Goal: Communication & Community: Ask a question

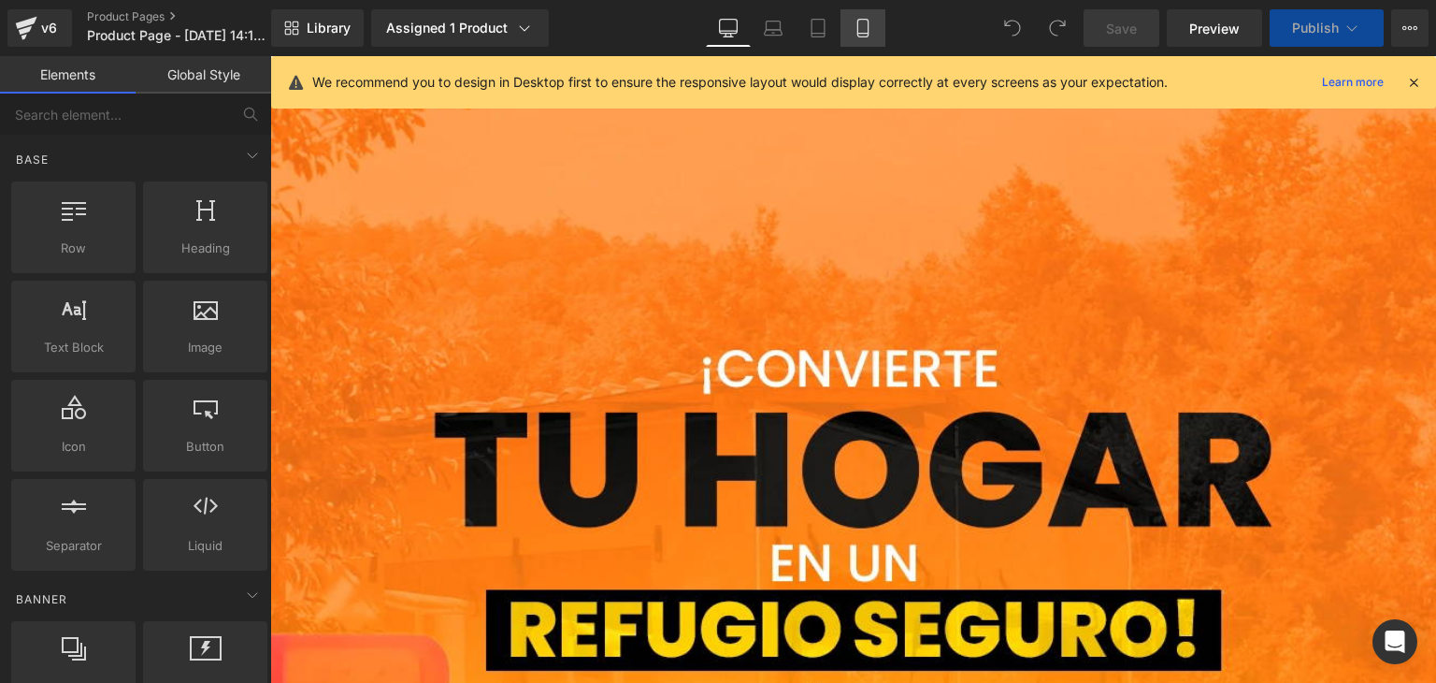
click at [869, 31] on icon at bounding box center [863, 28] width 19 height 19
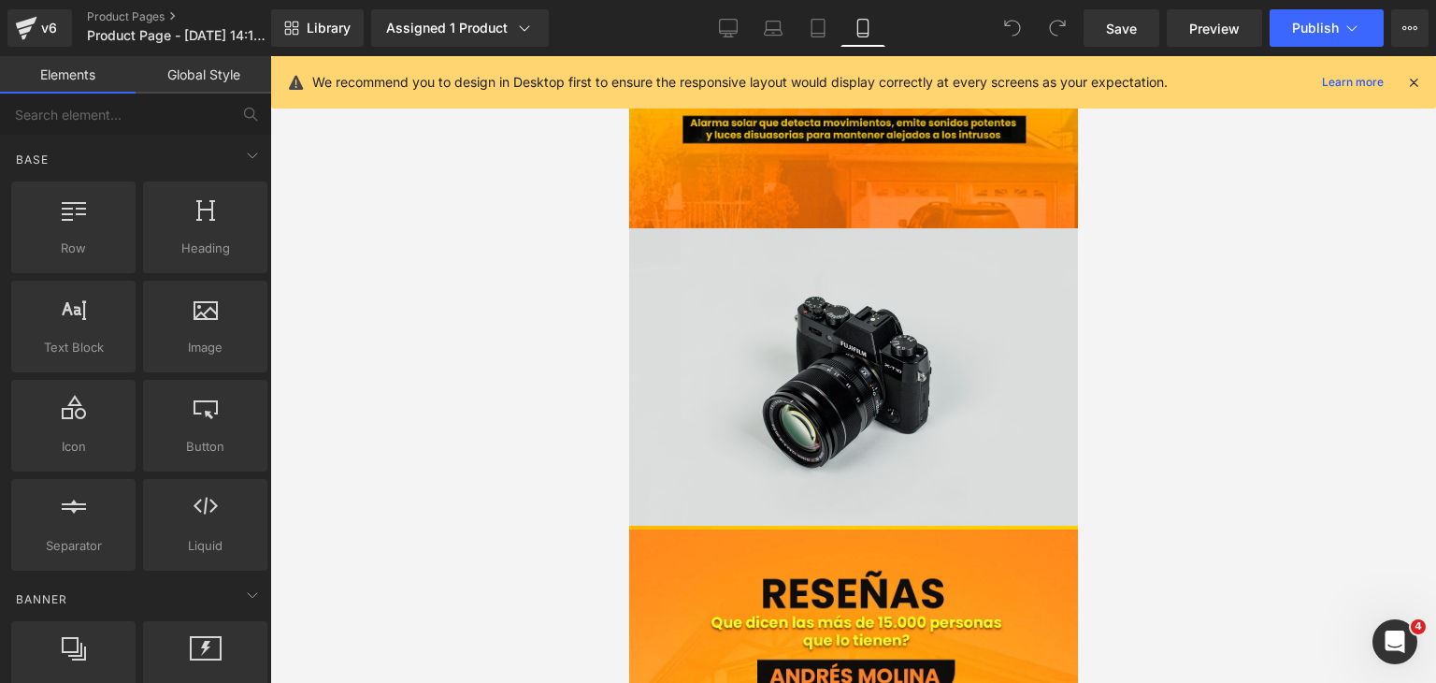
scroll to position [2150, 0]
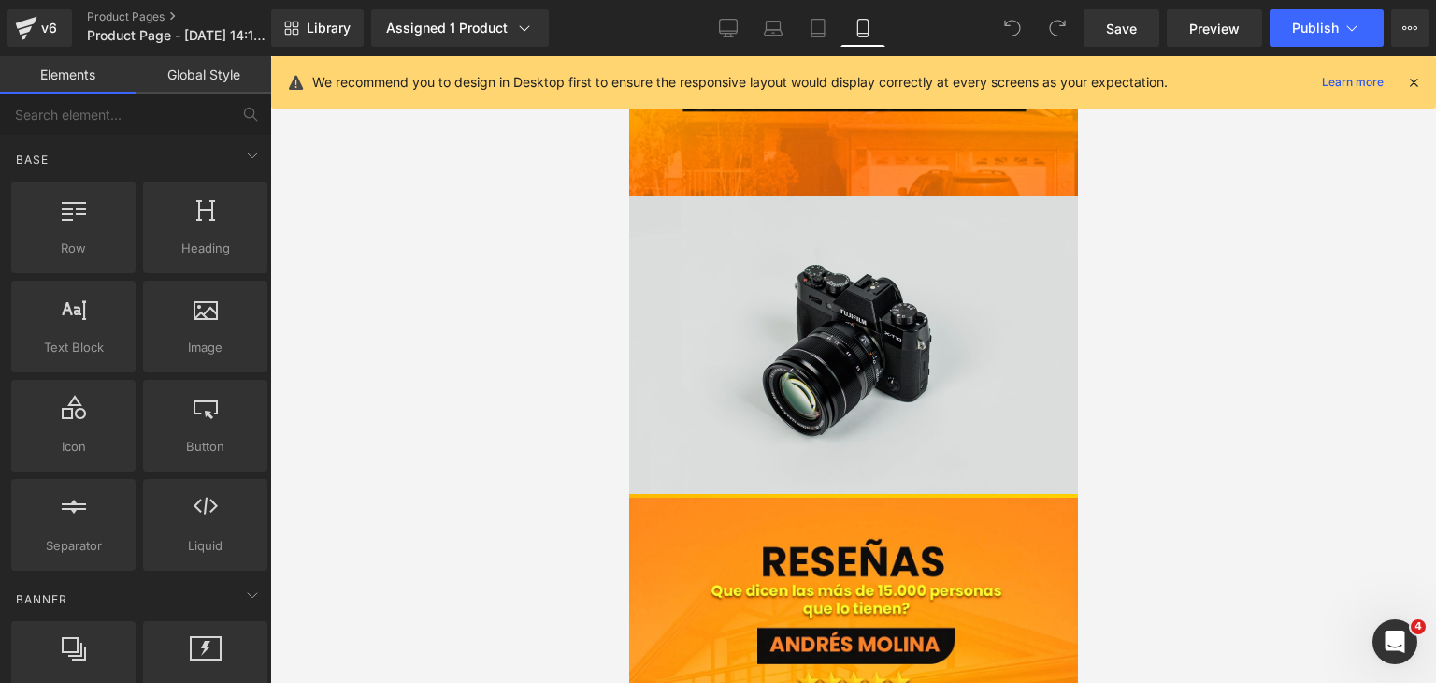
click at [869, 381] on img at bounding box center [852, 325] width 449 height 343
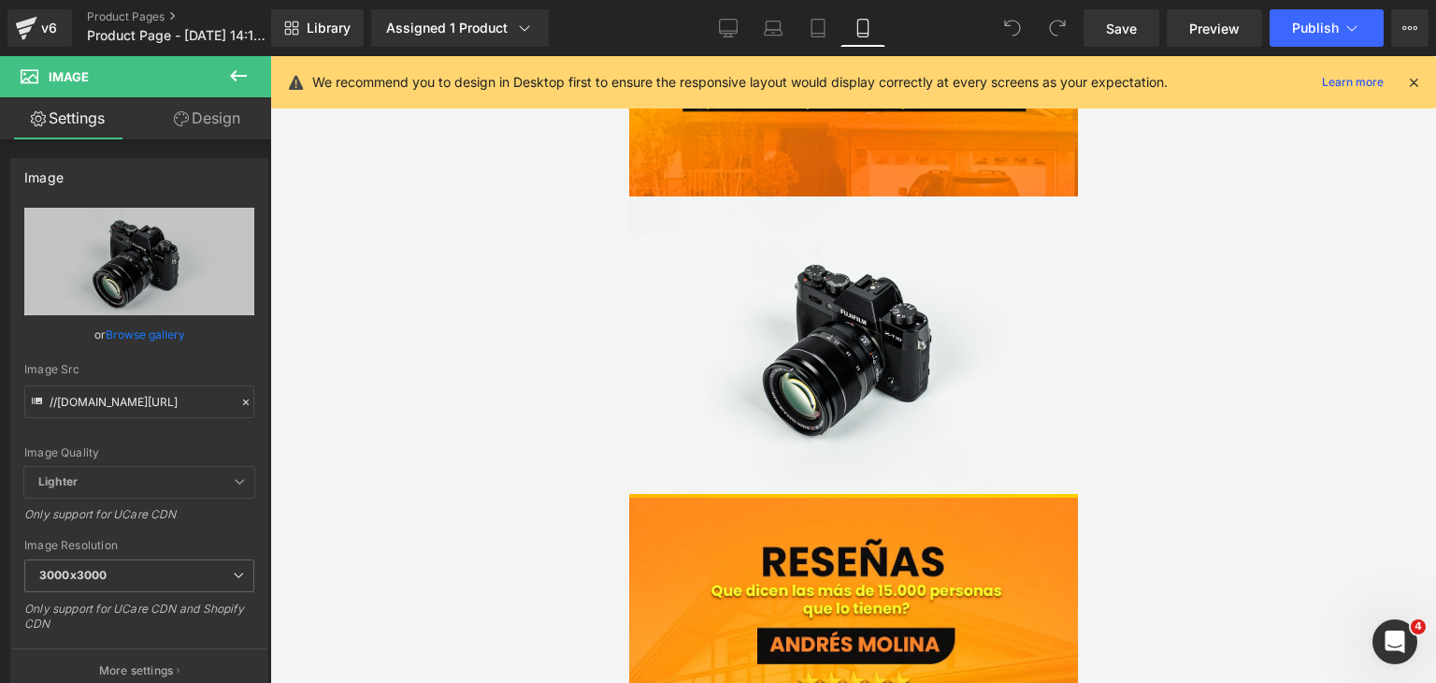
click at [246, 90] on button at bounding box center [238, 76] width 65 height 41
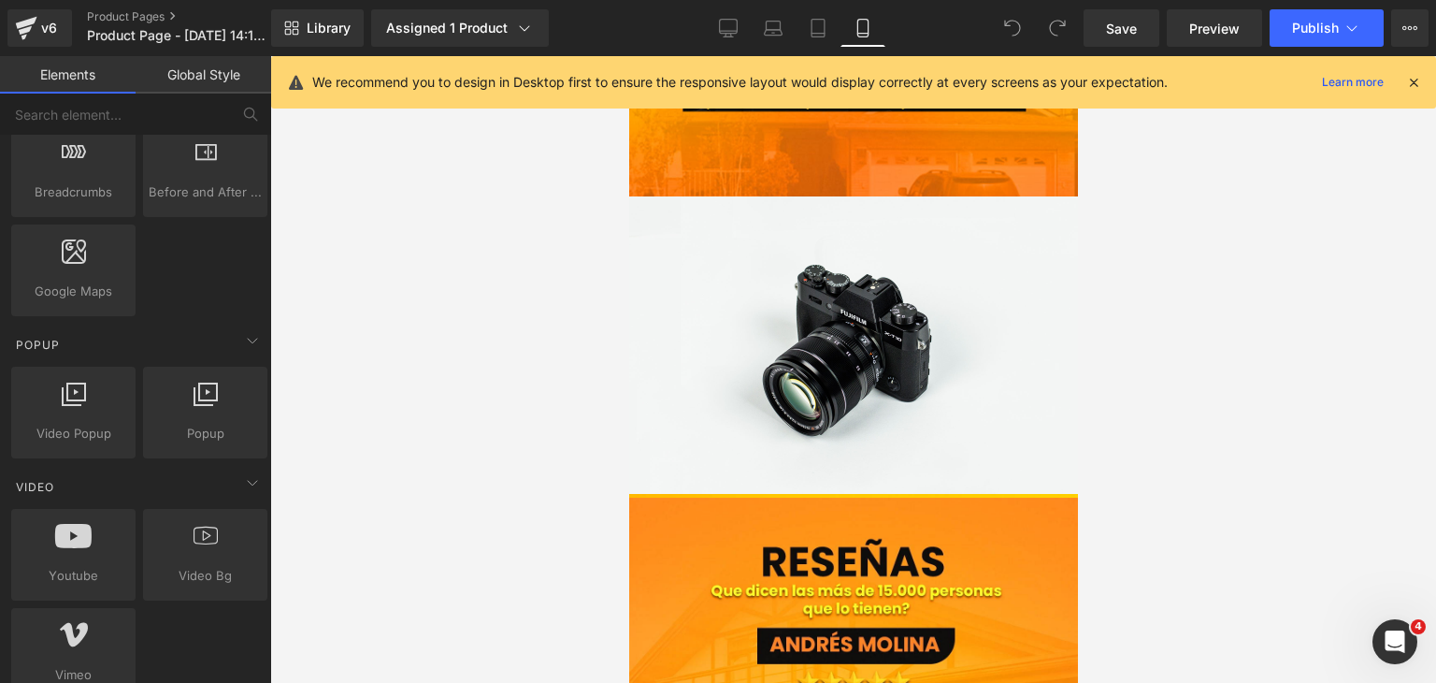
scroll to position [1028, 0]
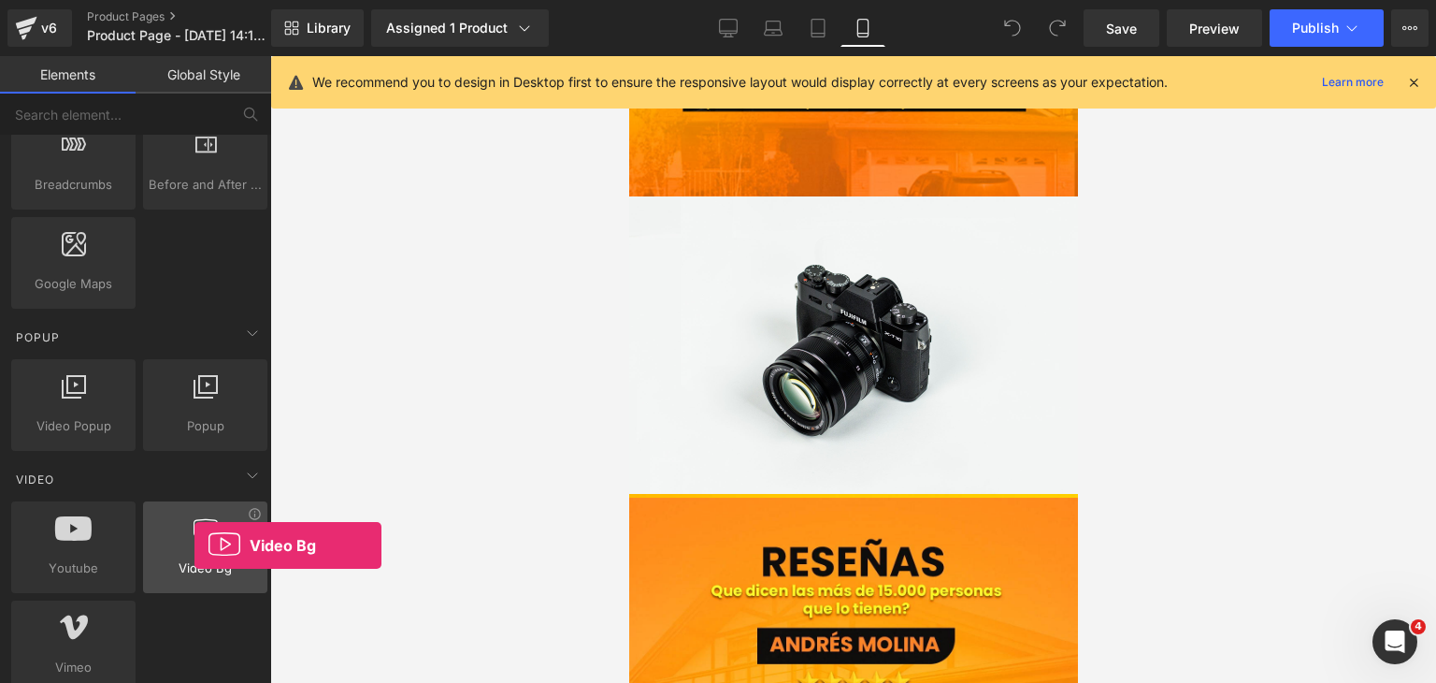
drag, startPoint x: 186, startPoint y: 539, endPoint x: 175, endPoint y: 551, distance: 15.9
click at [194, 545] on div at bounding box center [205, 537] width 113 height 42
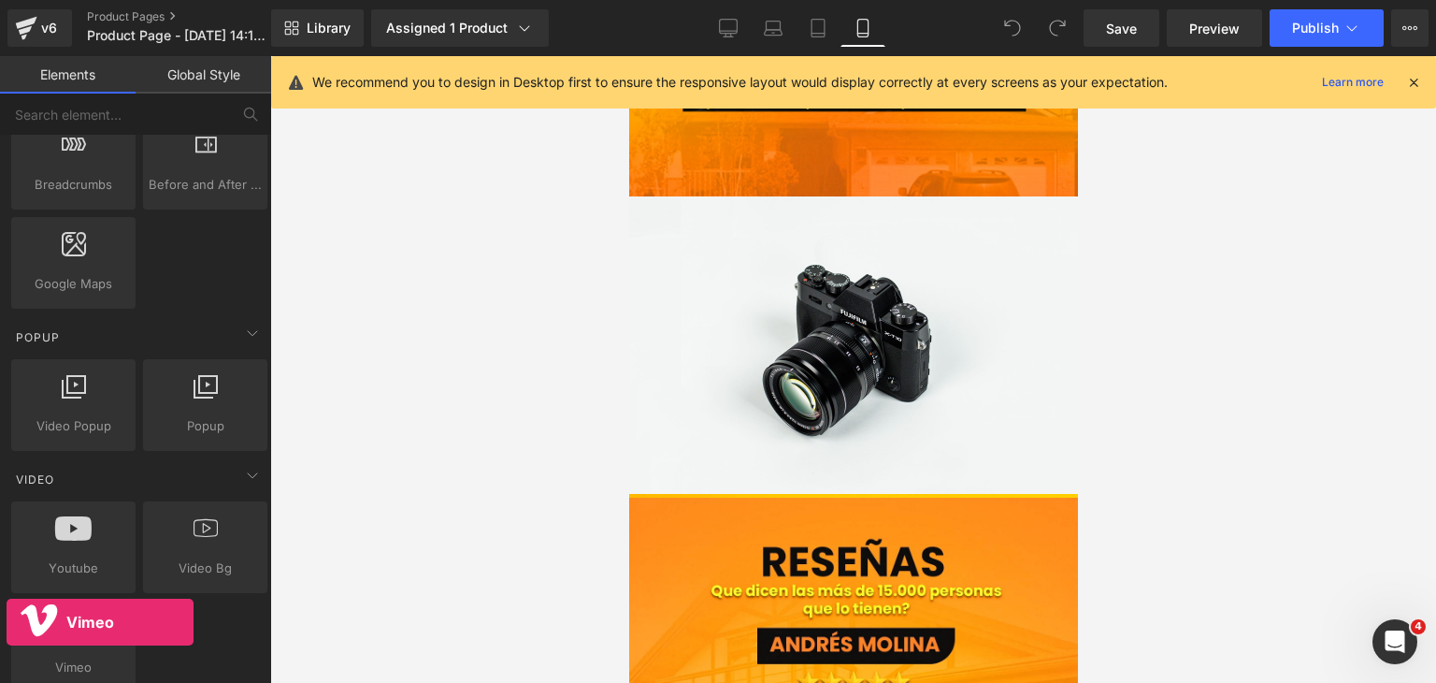
drag, startPoint x: 90, startPoint y: 643, endPoint x: 7, endPoint y: 622, distance: 85.9
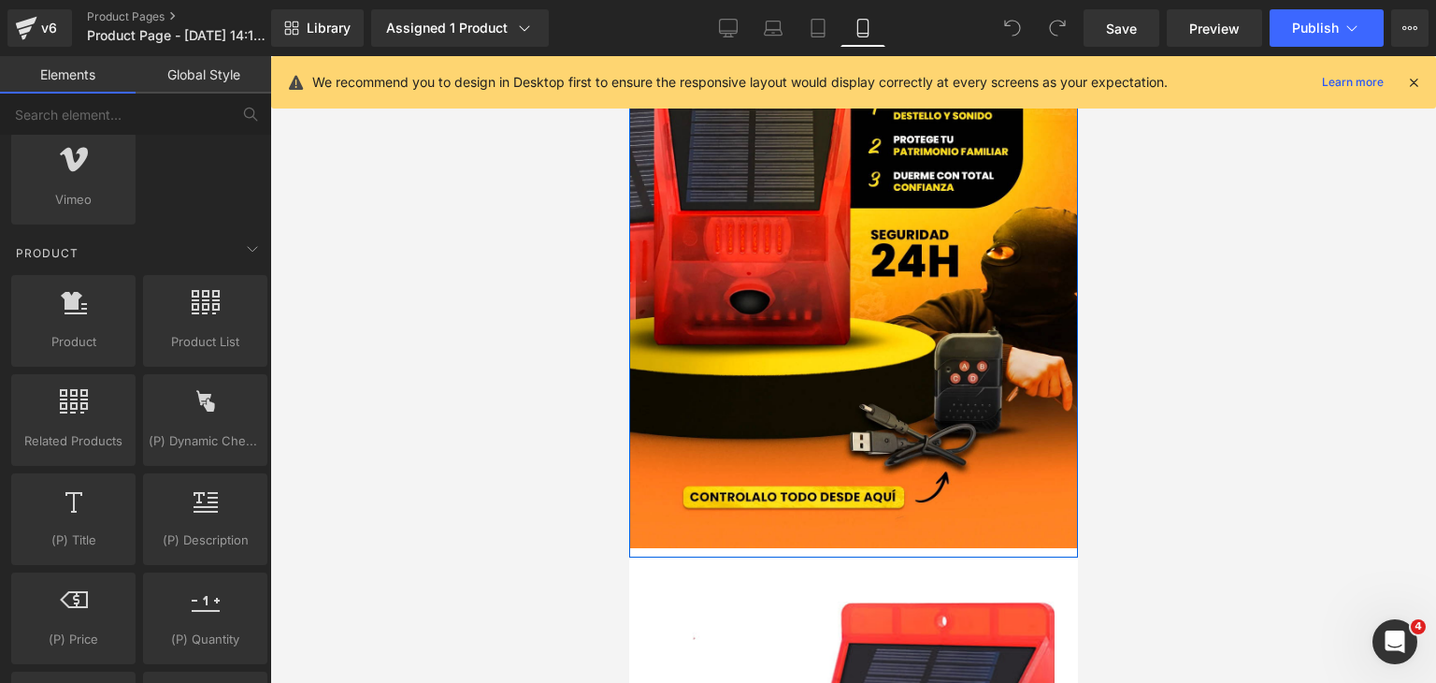
scroll to position [0, 0]
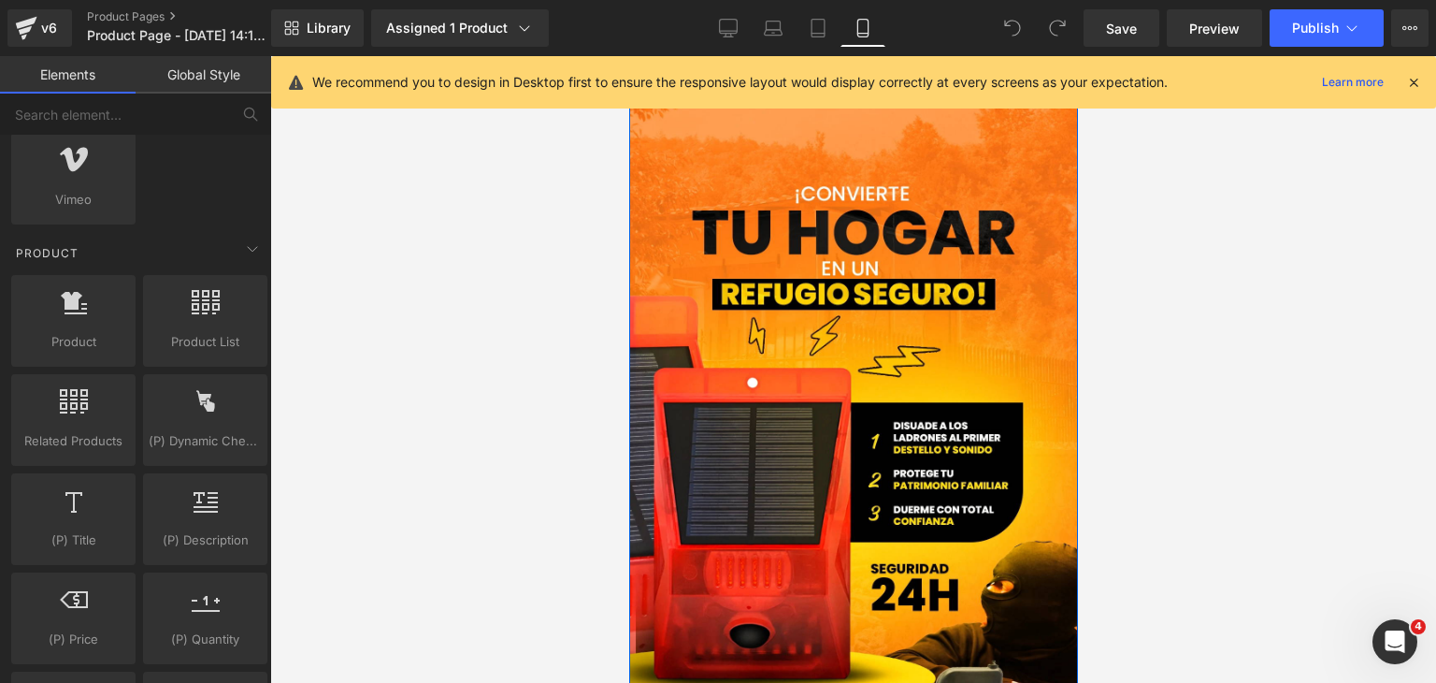
drag, startPoint x: 1063, startPoint y: 604, endPoint x: 1654, endPoint y: 161, distance: 738.6
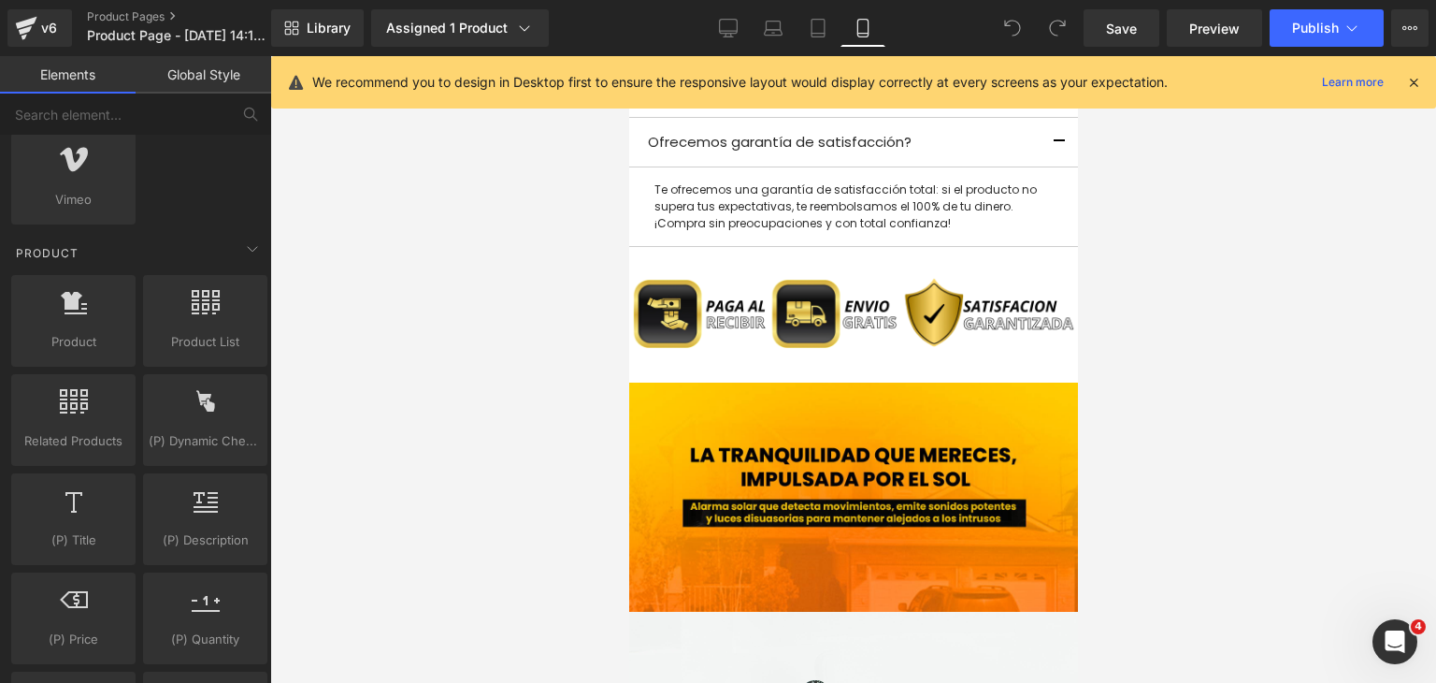
scroll to position [2046, 0]
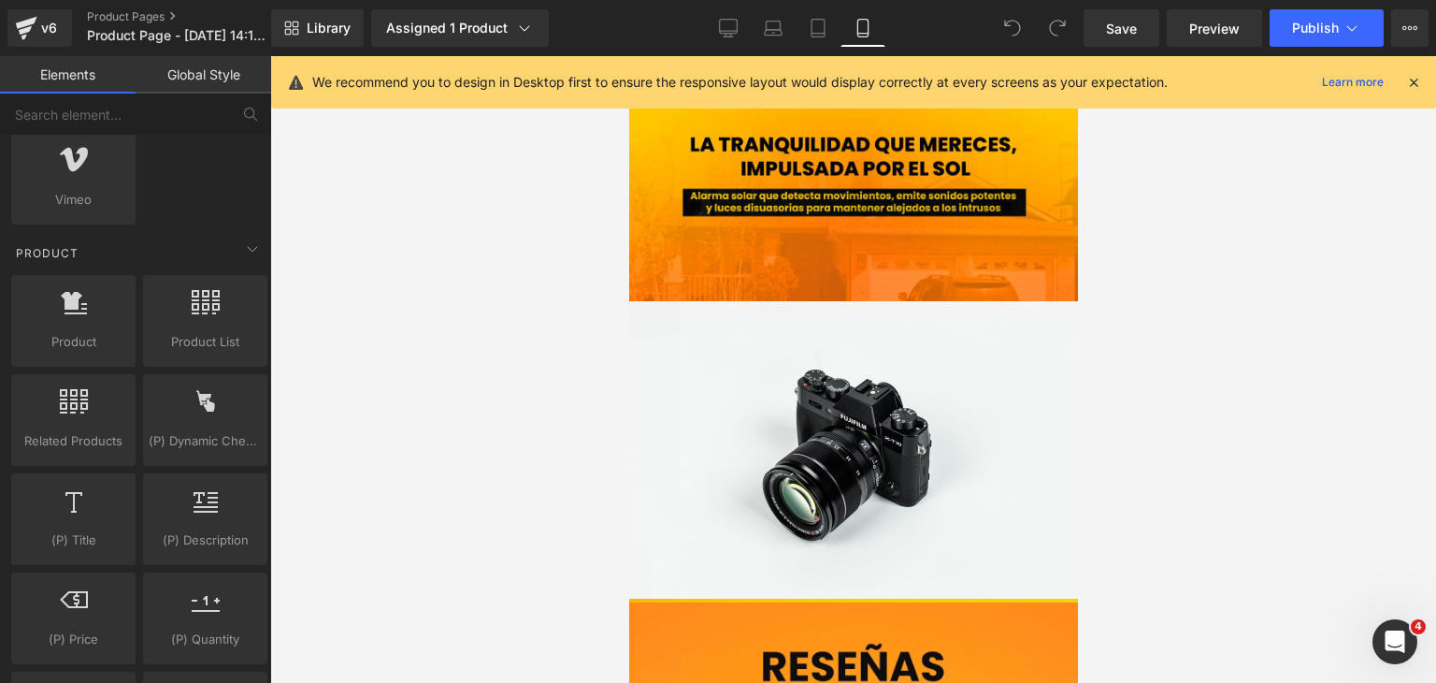
click at [1396, 639] on icon "Abrir Intercom Messenger" at bounding box center [1394, 641] width 13 height 15
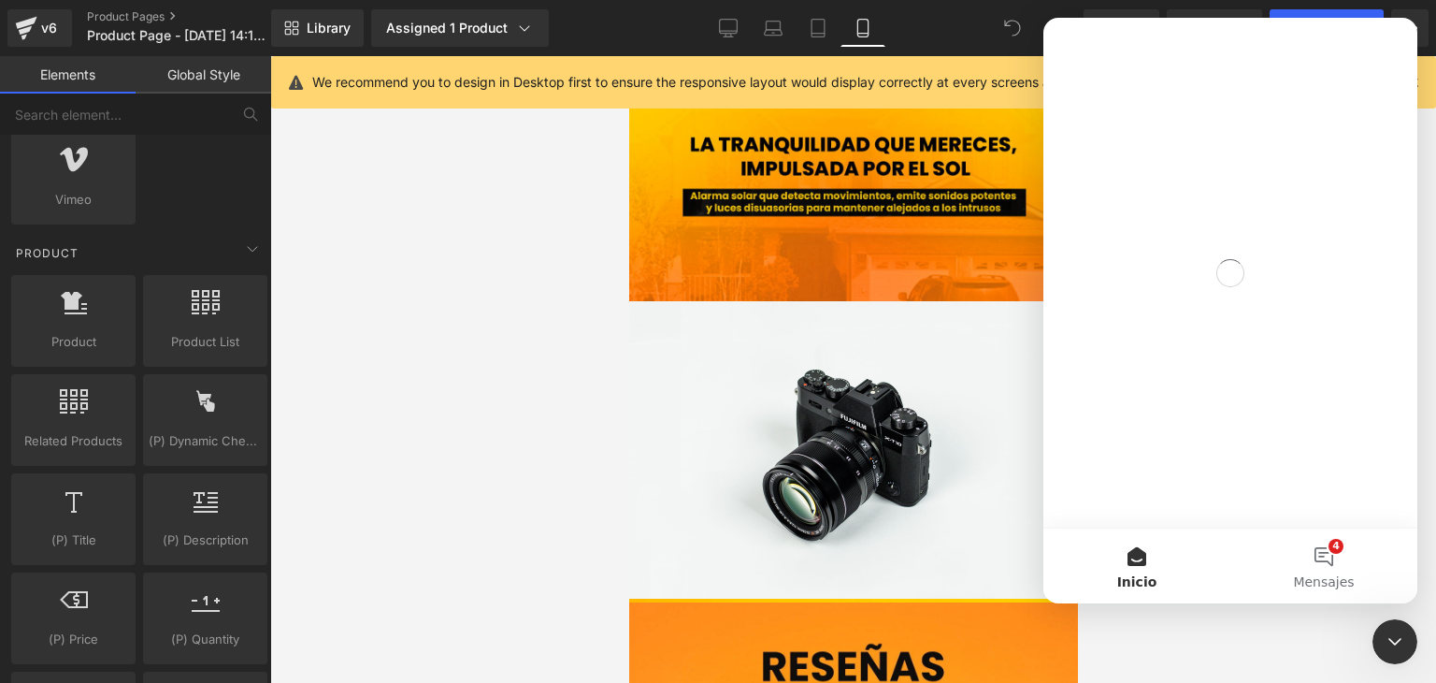
scroll to position [0, 0]
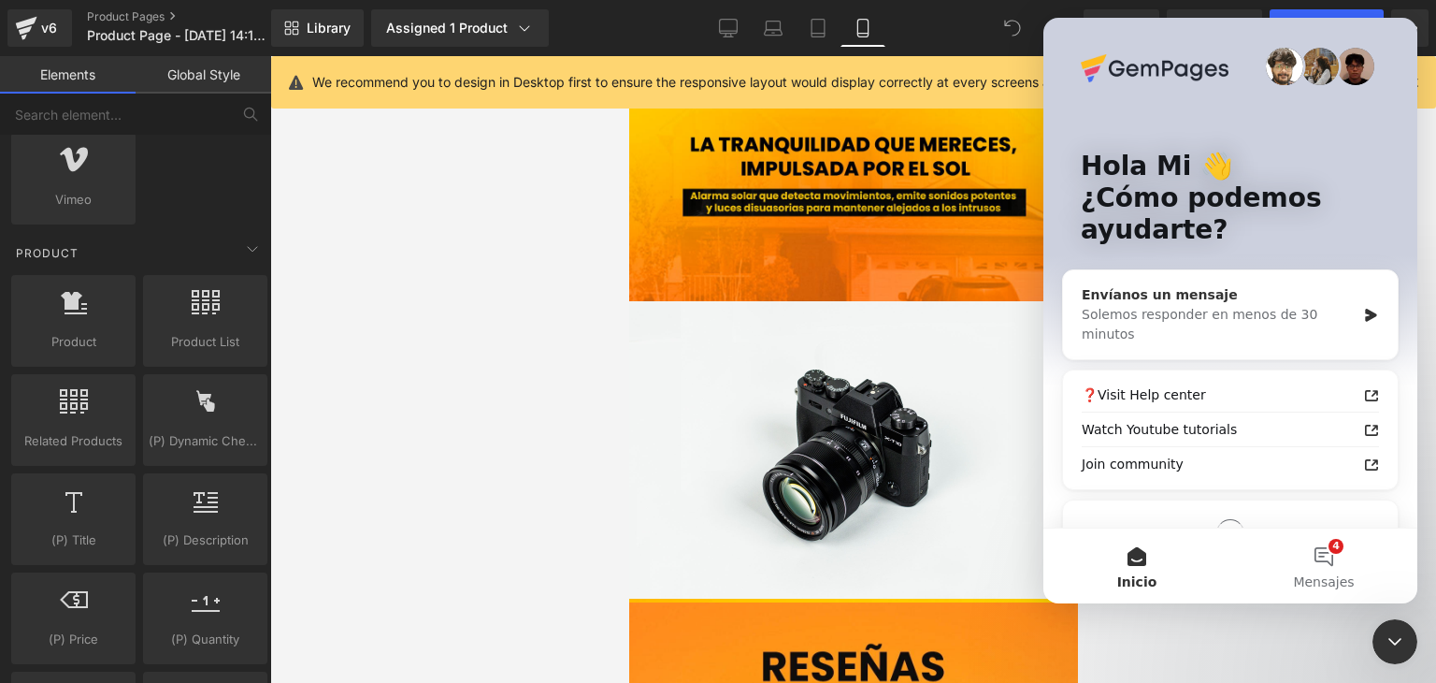
click at [1247, 293] on div "Envíanos un mensaje" at bounding box center [1219, 295] width 274 height 20
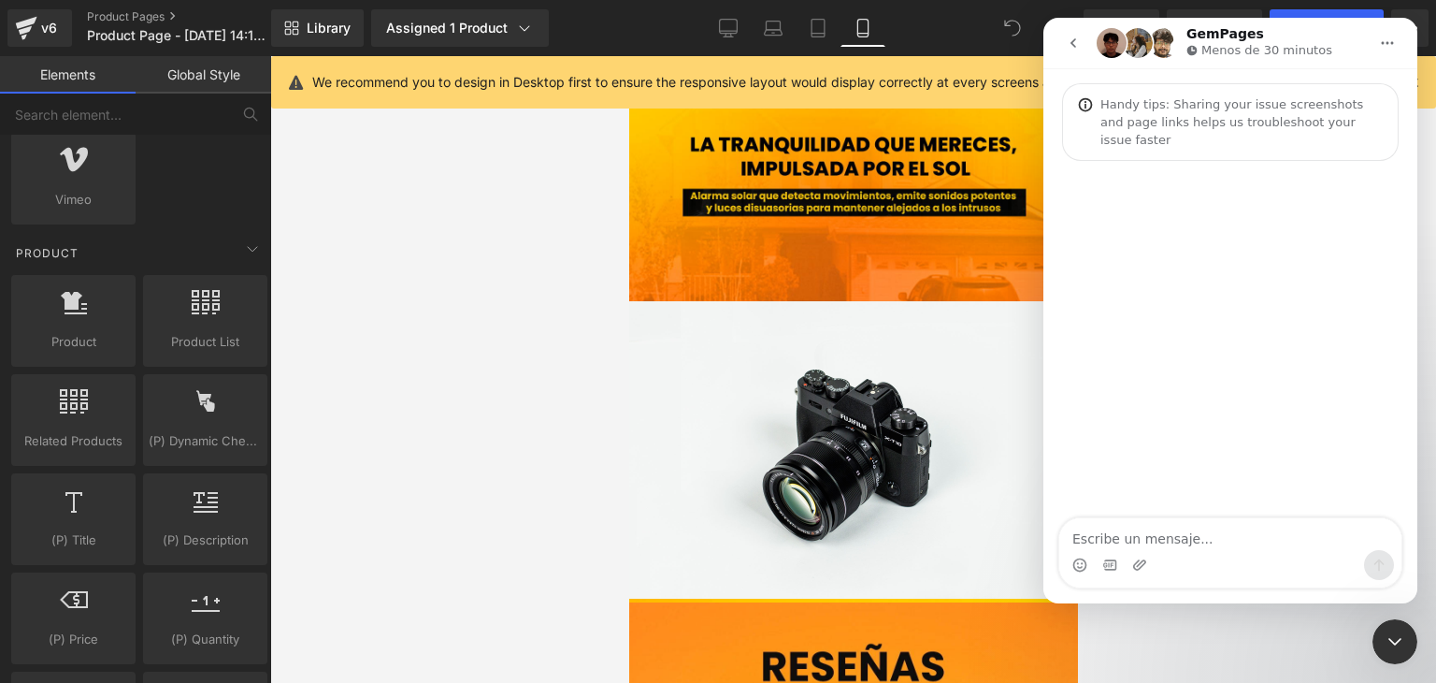
click at [1194, 537] on textarea "Escribe un mensaje..." at bounding box center [1230, 534] width 342 height 32
type textarea "[PERSON_NAME], podrian ayudarme por favor"
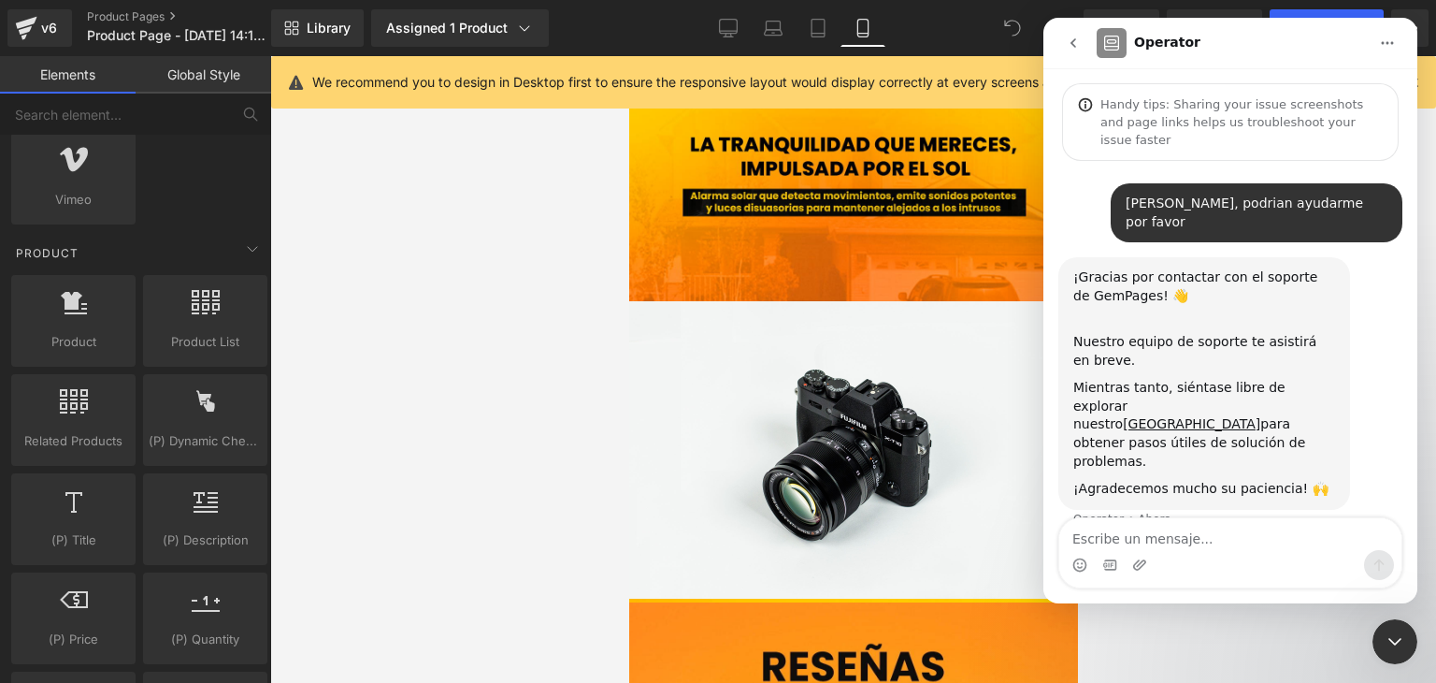
click at [1387, 638] on icon "Cerrar Intercom Messenger" at bounding box center [1395, 641] width 22 height 22
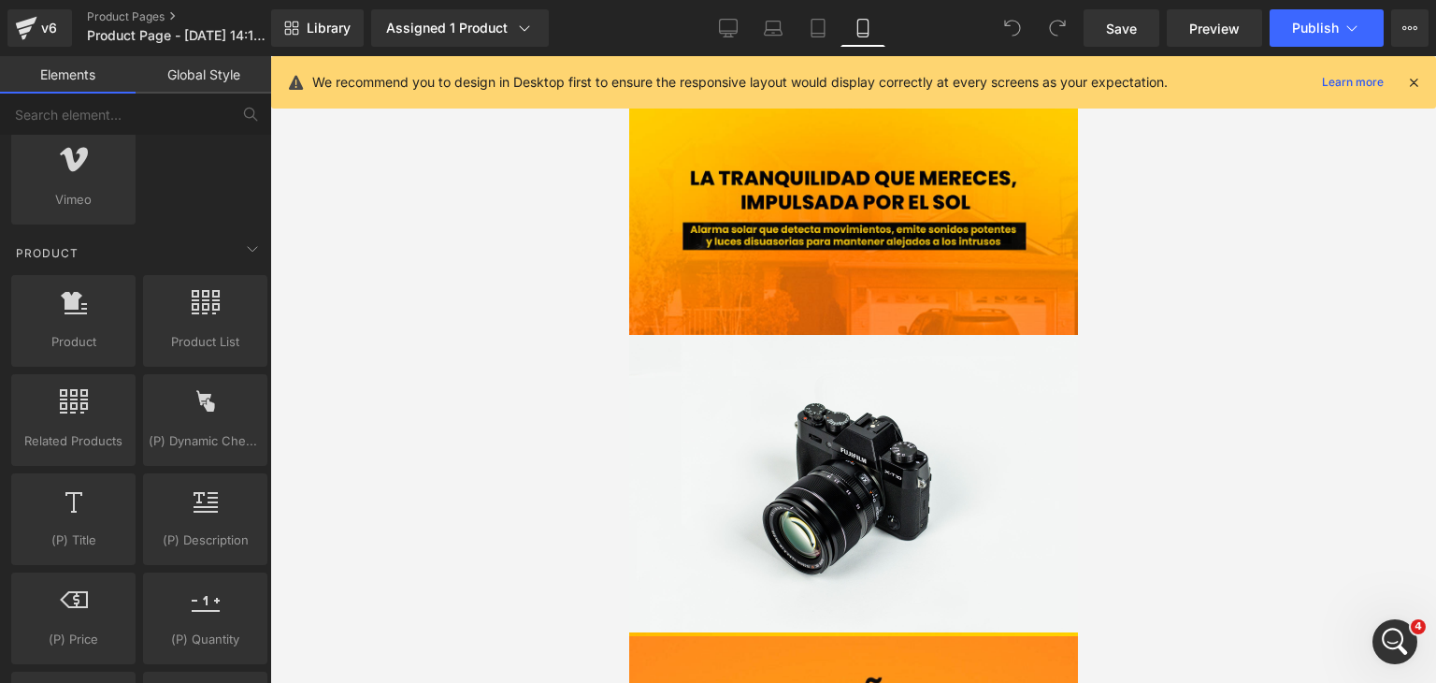
scroll to position [1995, 0]
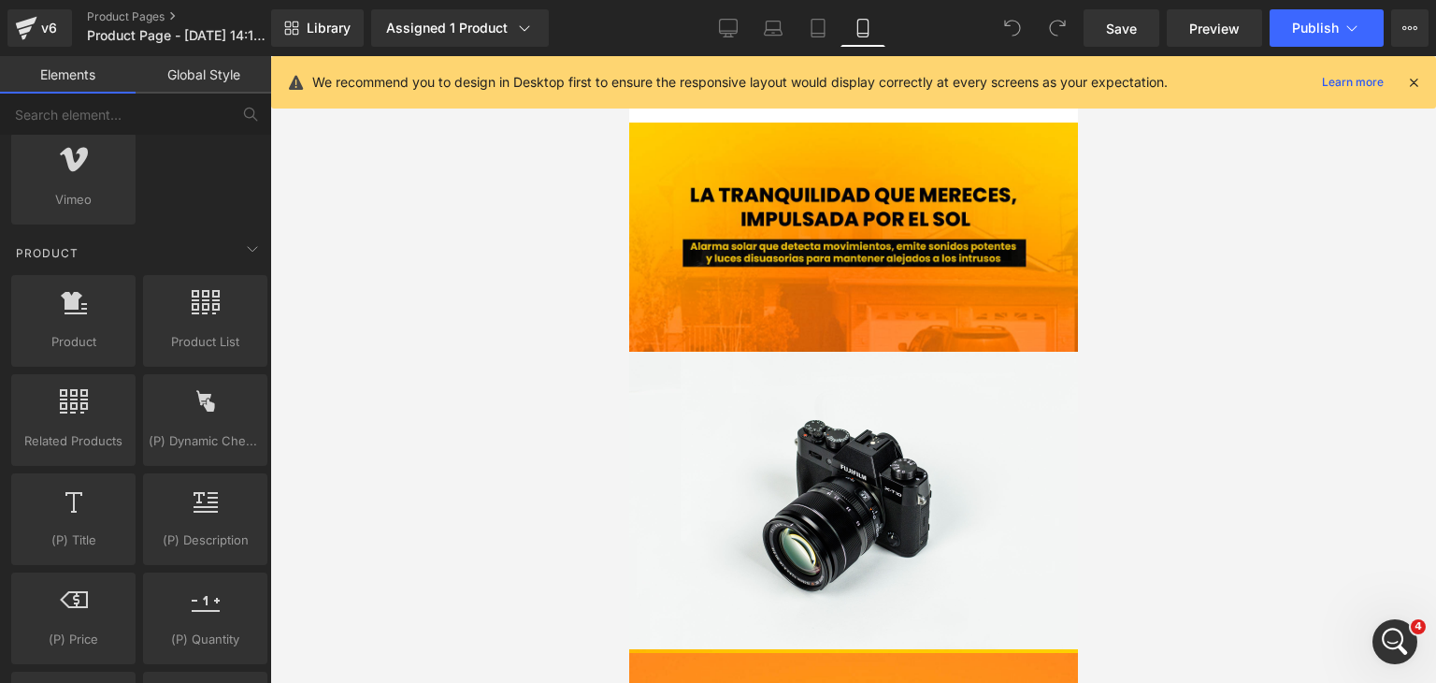
click at [1407, 627] on div "Abrir Intercom Messenger" at bounding box center [1395, 642] width 62 height 62
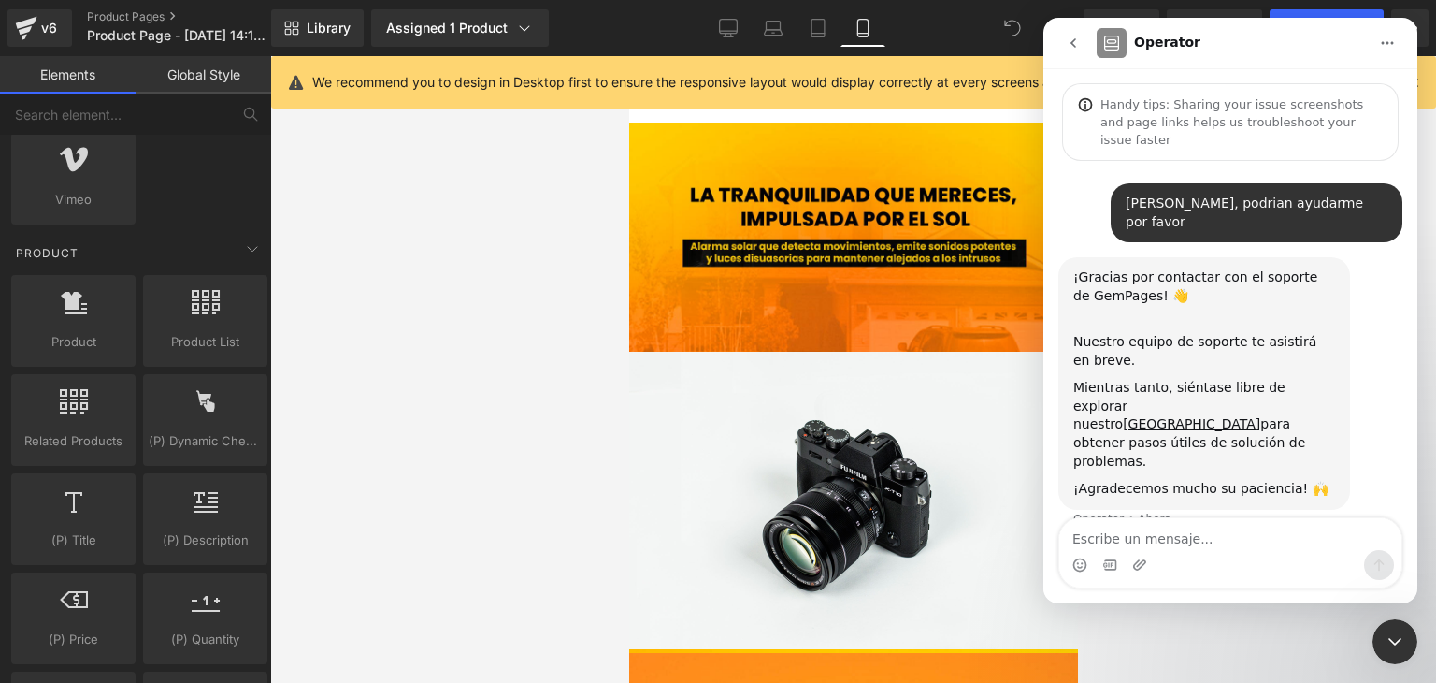
click at [1186, 534] on textarea "Escribe un mensaje..." at bounding box center [1230, 534] width 342 height 32
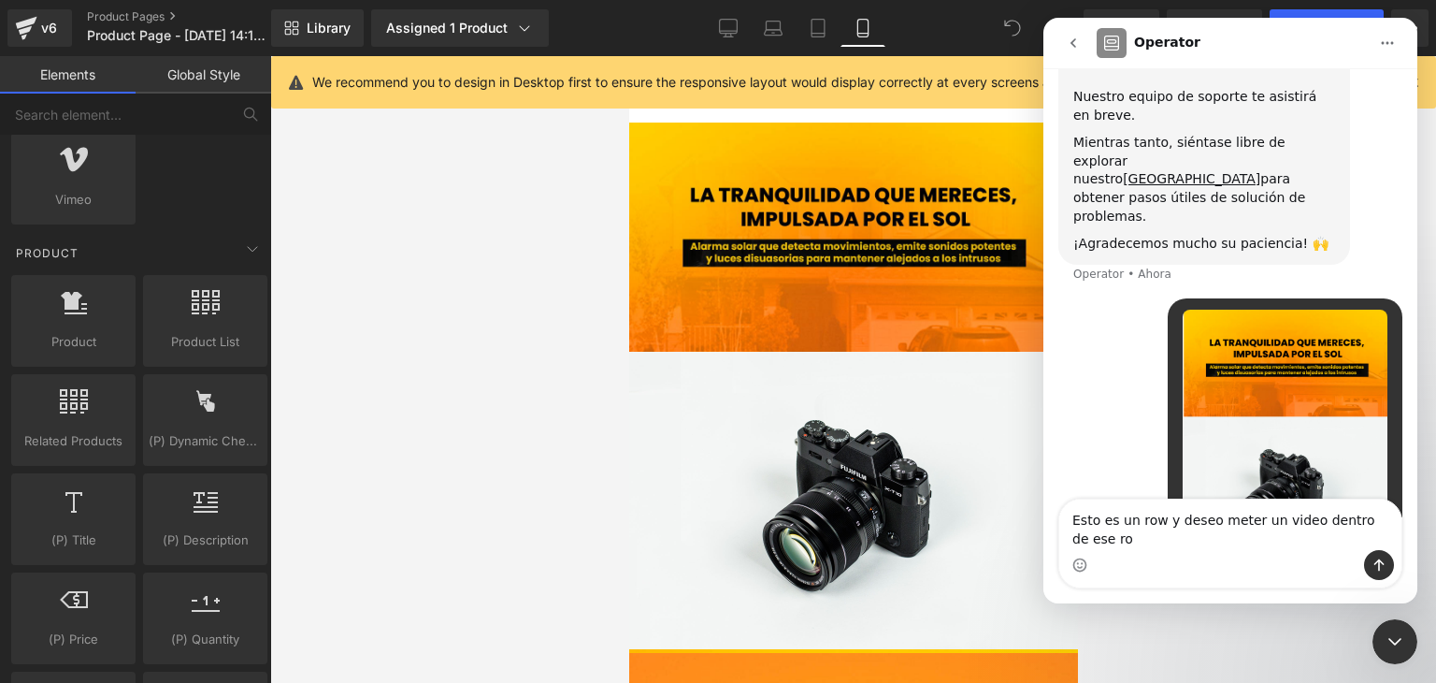
scroll to position [264, 0]
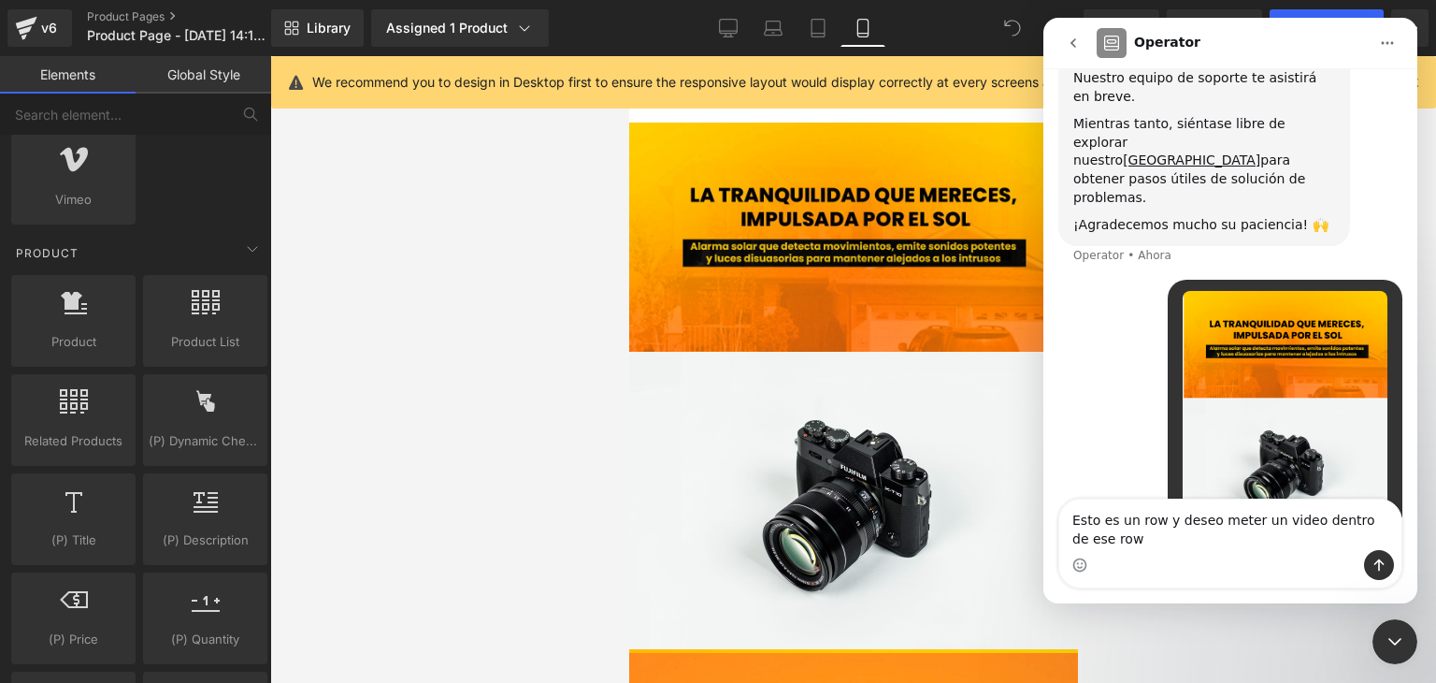
type textarea "Esto es un row y deseo meter un video dentro de ese row"
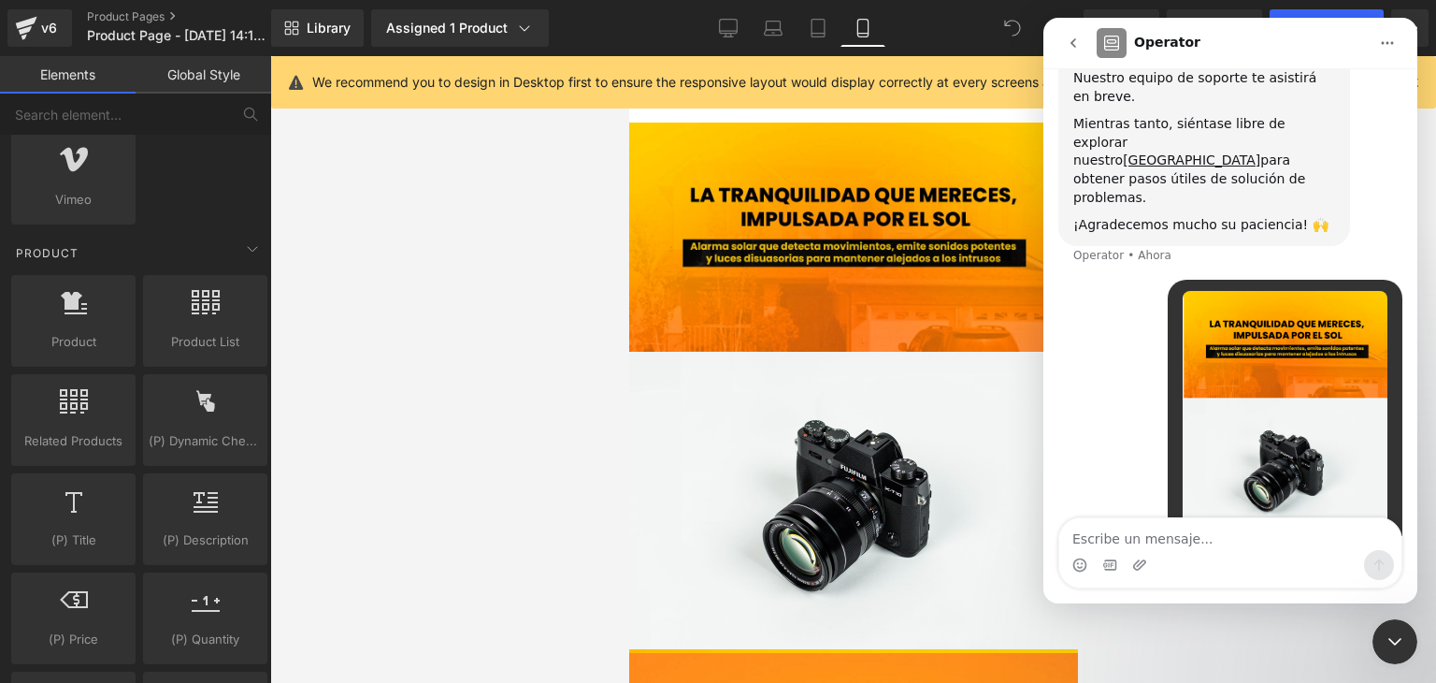
scroll to position [307, 0]
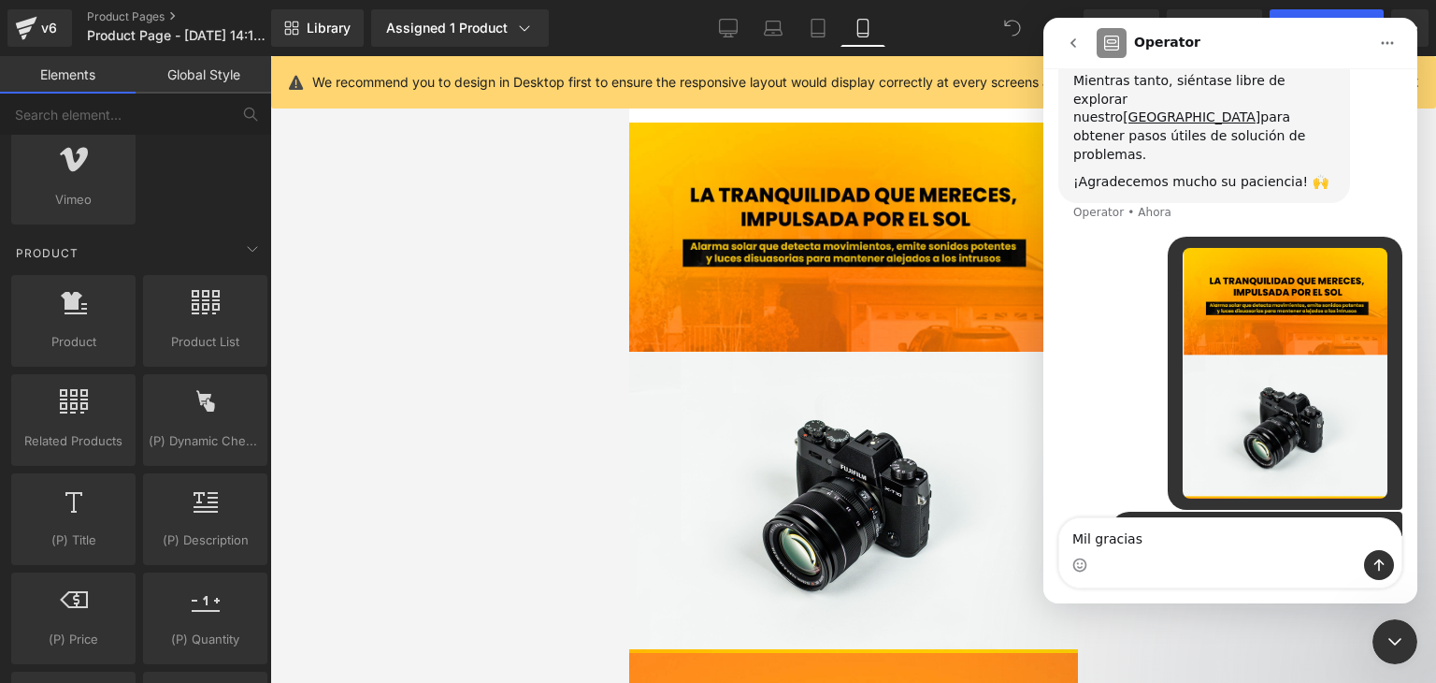
type textarea "Mil gracias"
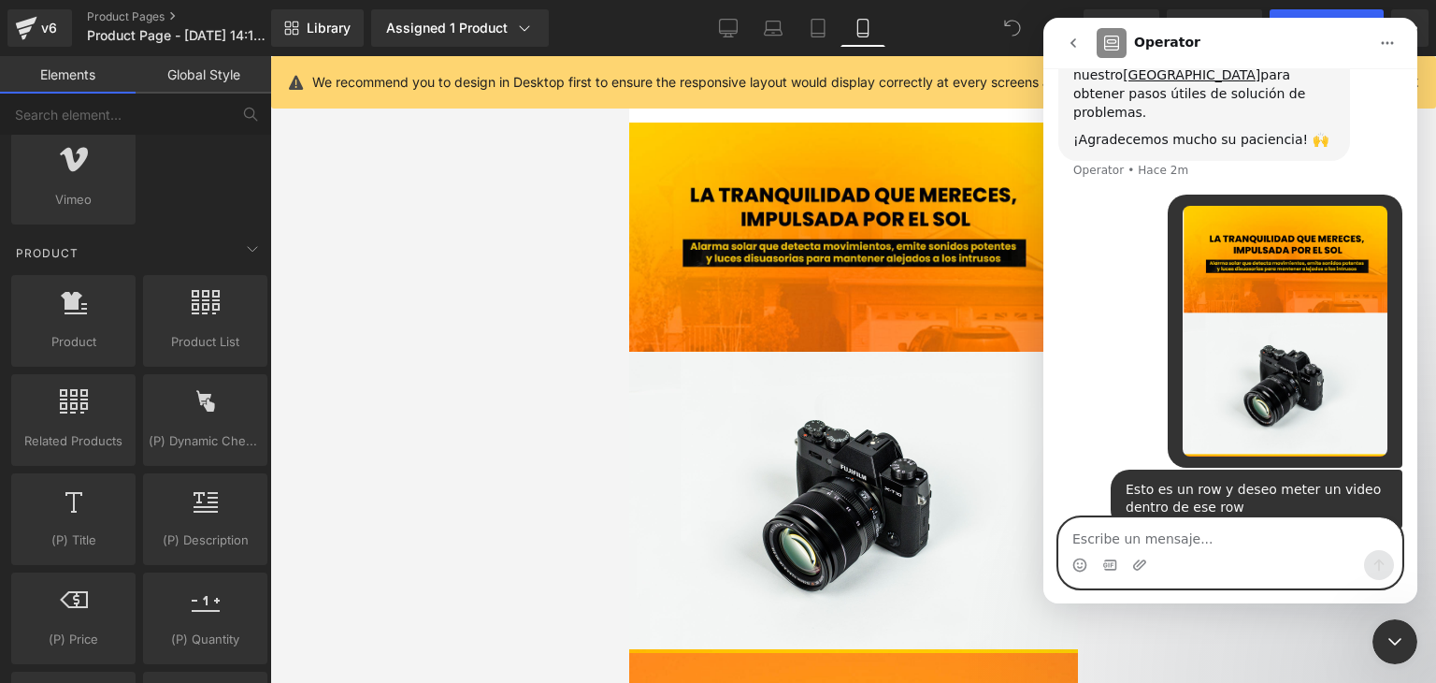
scroll to position [348, 0]
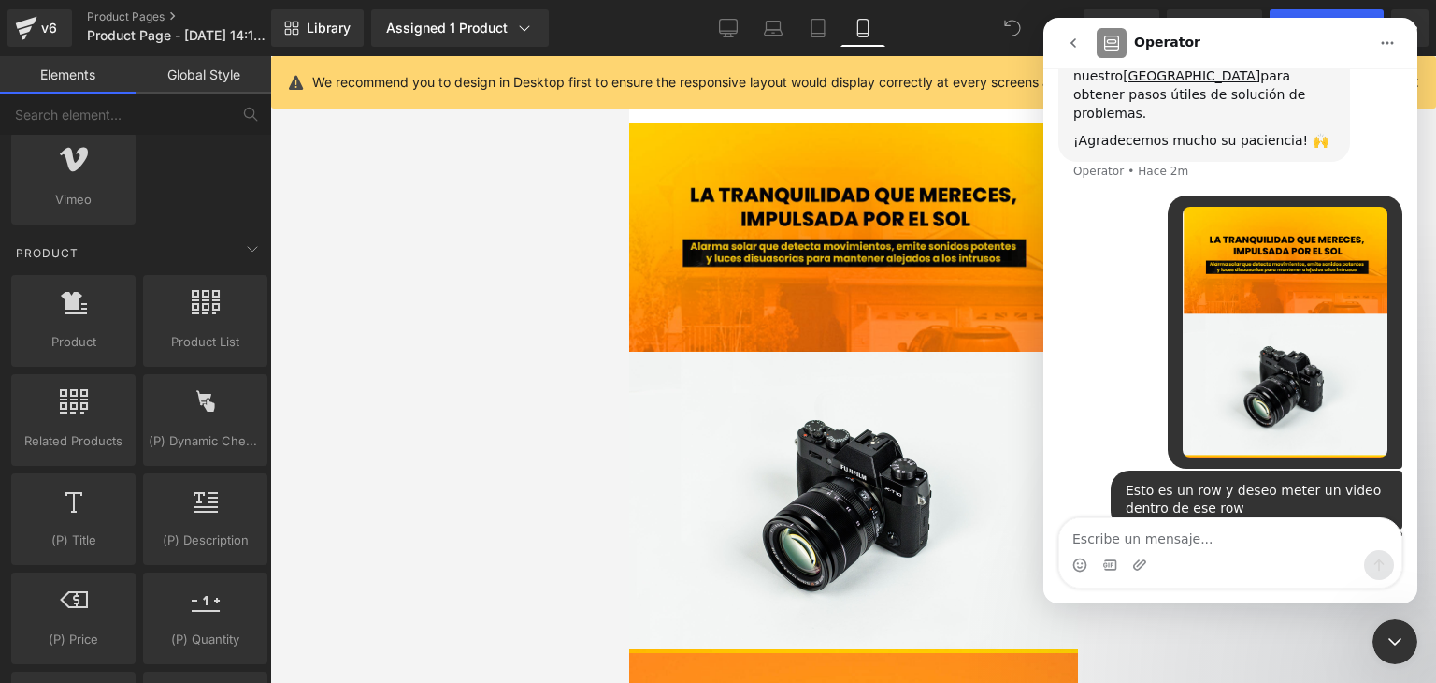
drag, startPoint x: 1401, startPoint y: 634, endPoint x: 2654, endPoint y: 1211, distance: 1380.1
click at [1401, 634] on icon "Cerrar Intercom Messenger" at bounding box center [1395, 641] width 22 height 22
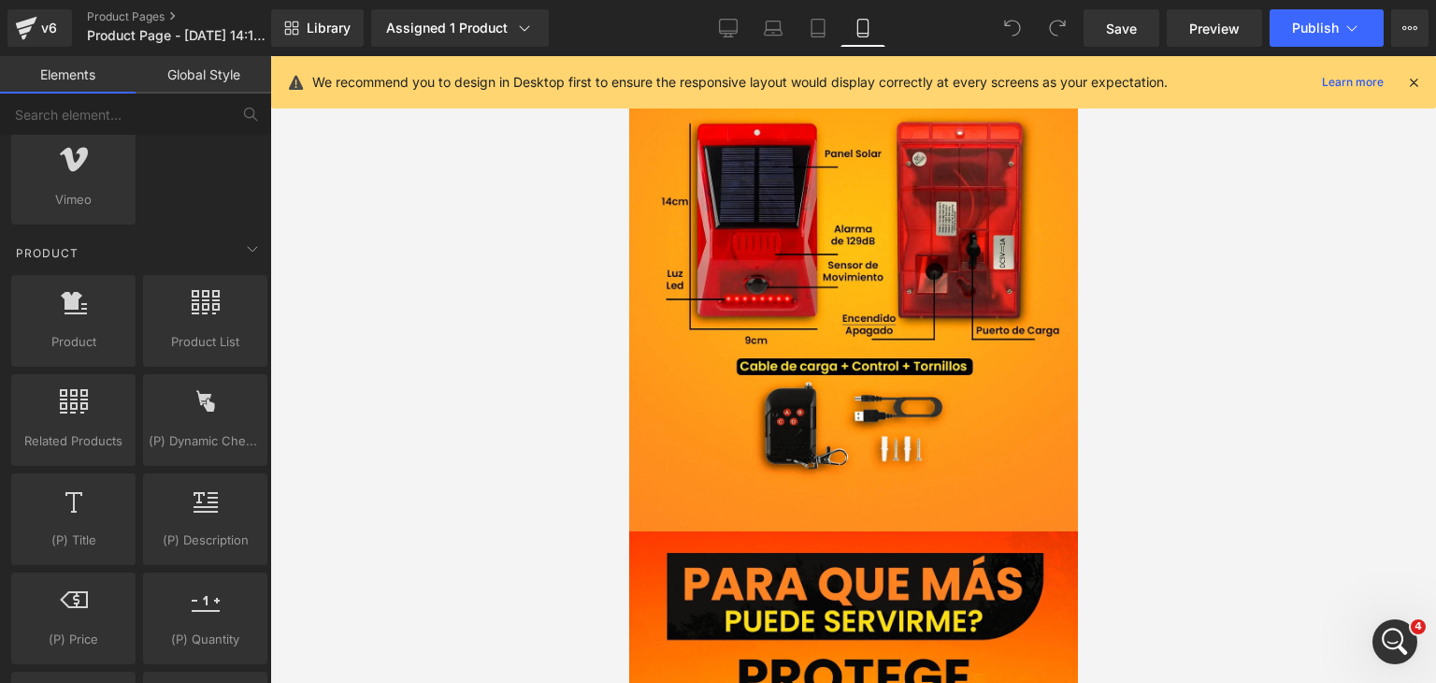
scroll to position [4333, 0]
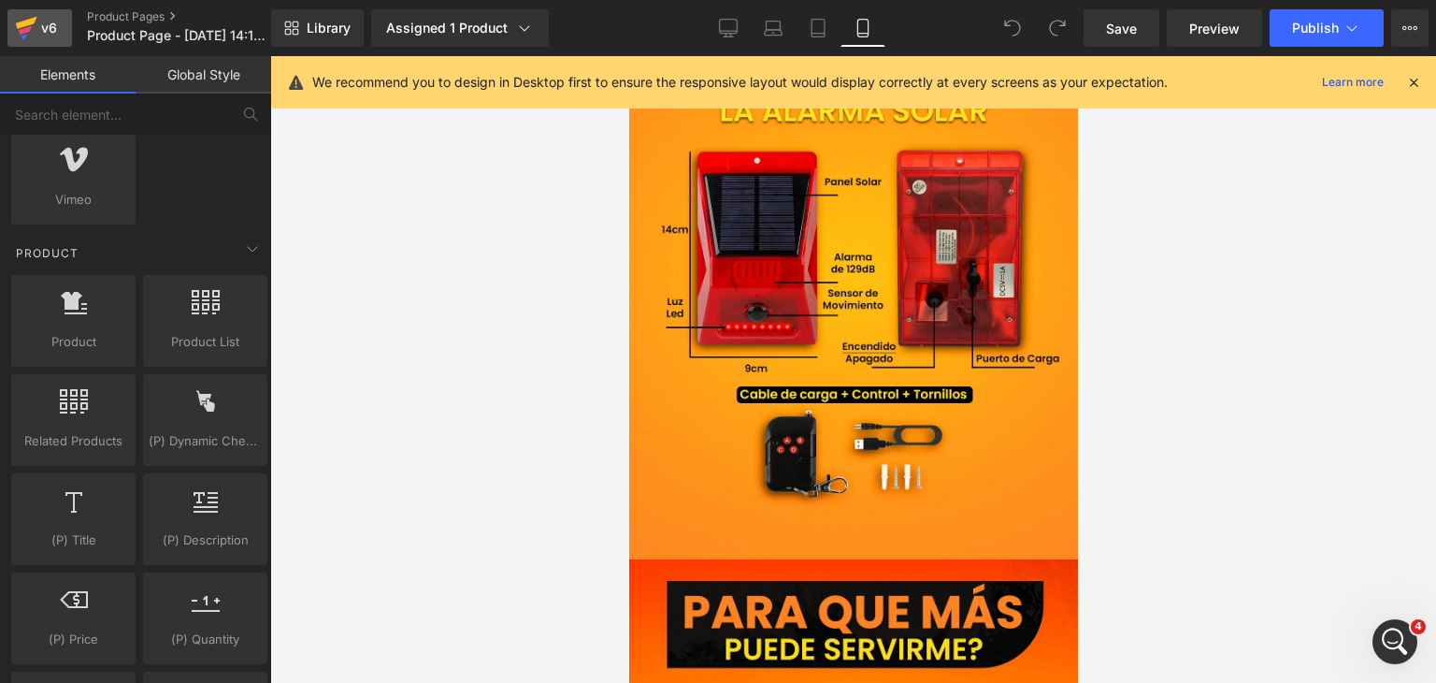
click at [41, 38] on div "v6" at bounding box center [48, 28] width 23 height 24
